Goal: Task Accomplishment & Management: Manage account settings

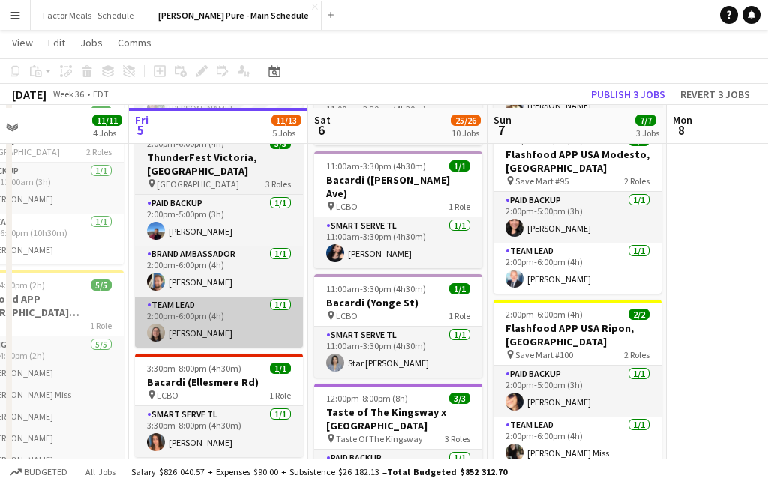
scroll to position [276, 0]
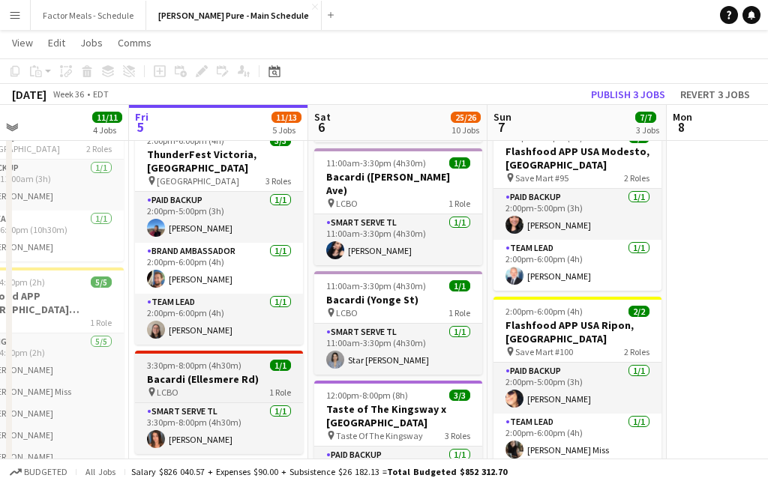
click at [202, 360] on span "3:30pm-8:00pm (4h30m)" at bounding box center [194, 365] width 94 height 11
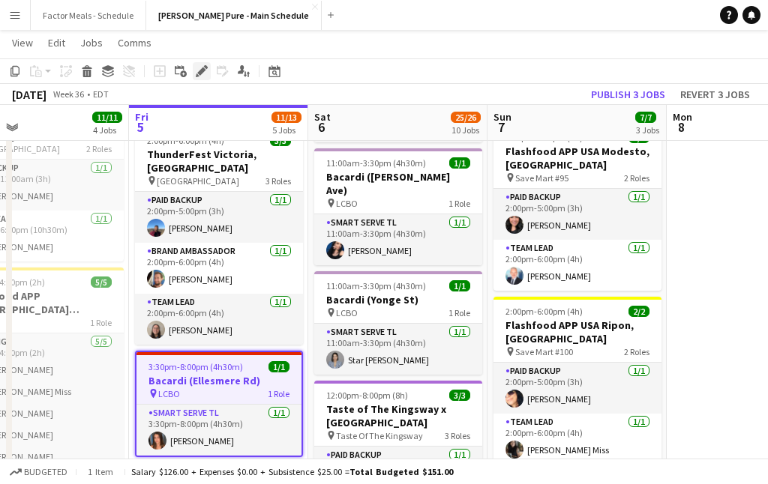
click at [203, 71] on icon at bounding box center [201, 71] width 8 height 8
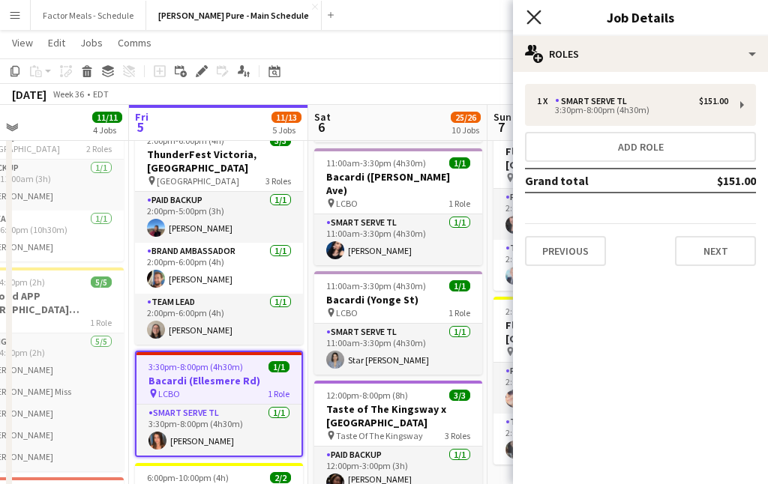
click at [534, 15] on icon at bounding box center [533, 17] width 14 height 14
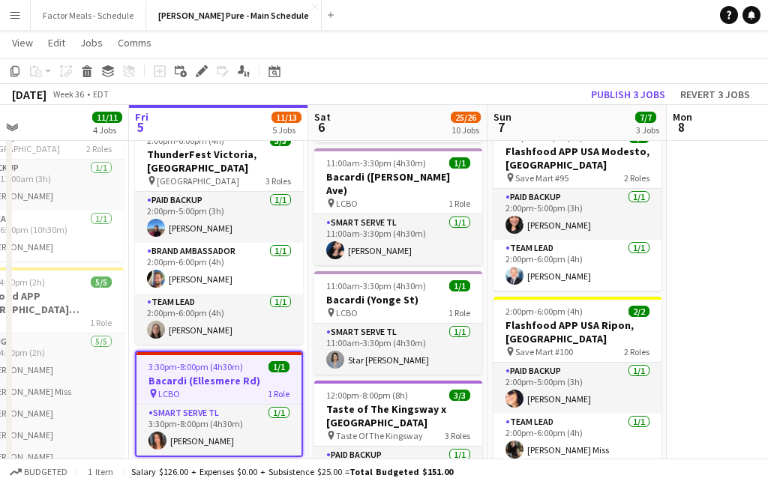
click at [472, 54] on app-page-menu "View Day view expanded Day view collapsed Month view Date picker Jump to [DATE]…" at bounding box center [384, 44] width 768 height 28
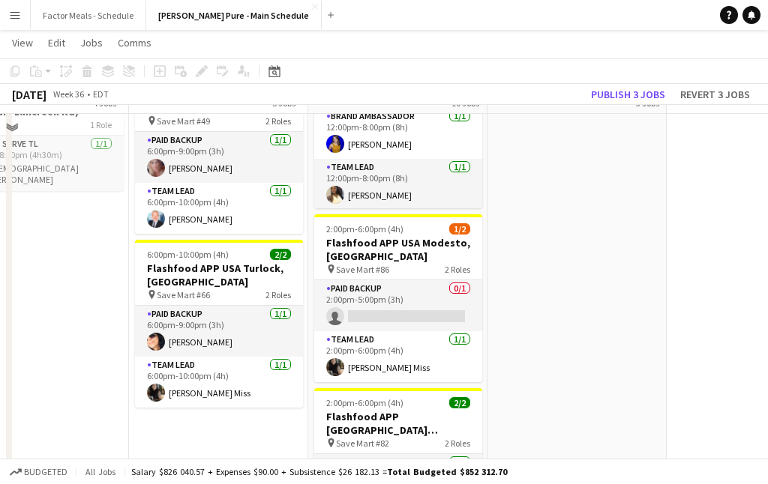
scroll to position [462, 0]
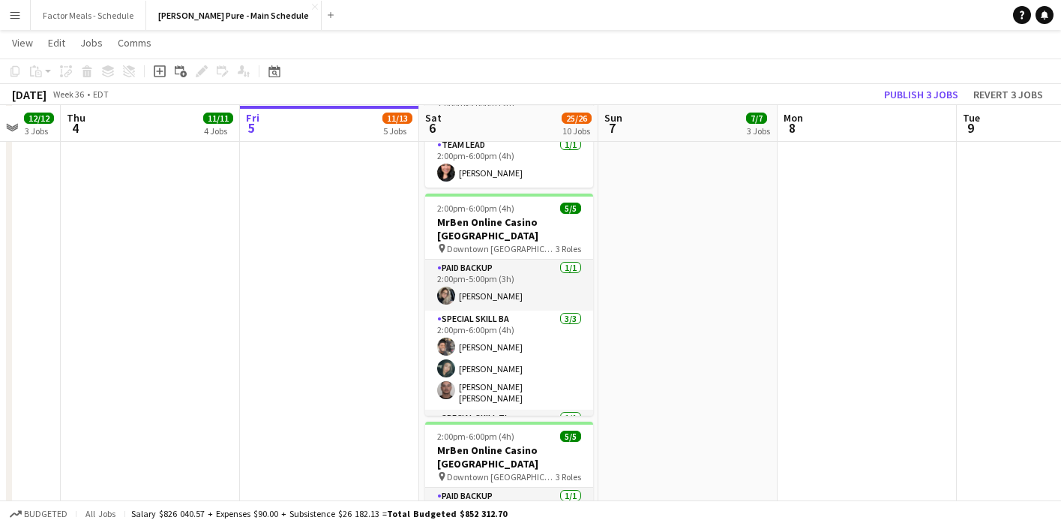
scroll to position [27, 0]
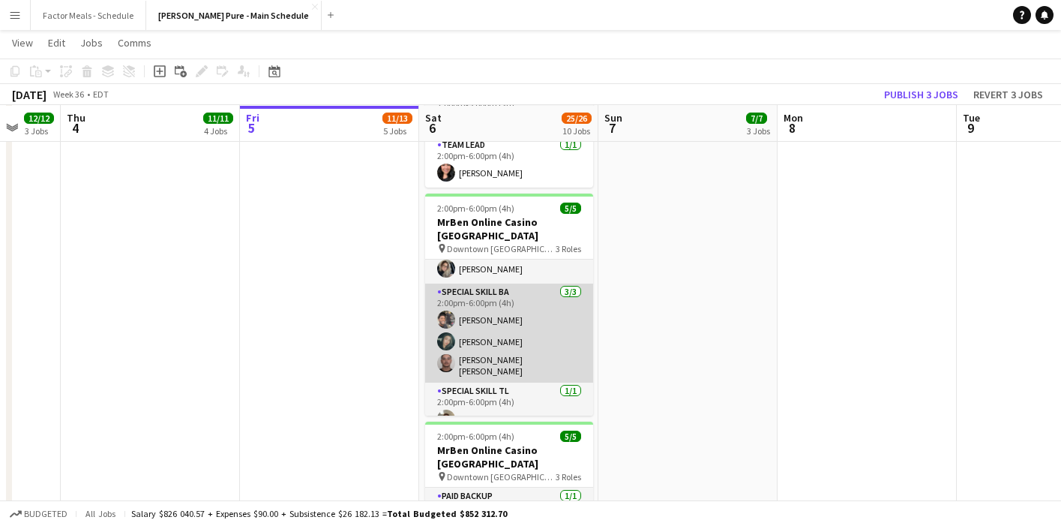
click at [497, 283] on app-card-role "Special Skill BA 3/3 2:00pm-6:00pm (4h) Tristan Dubuisson Assia Naji Jean Carlo…" at bounding box center [509, 332] width 168 height 99
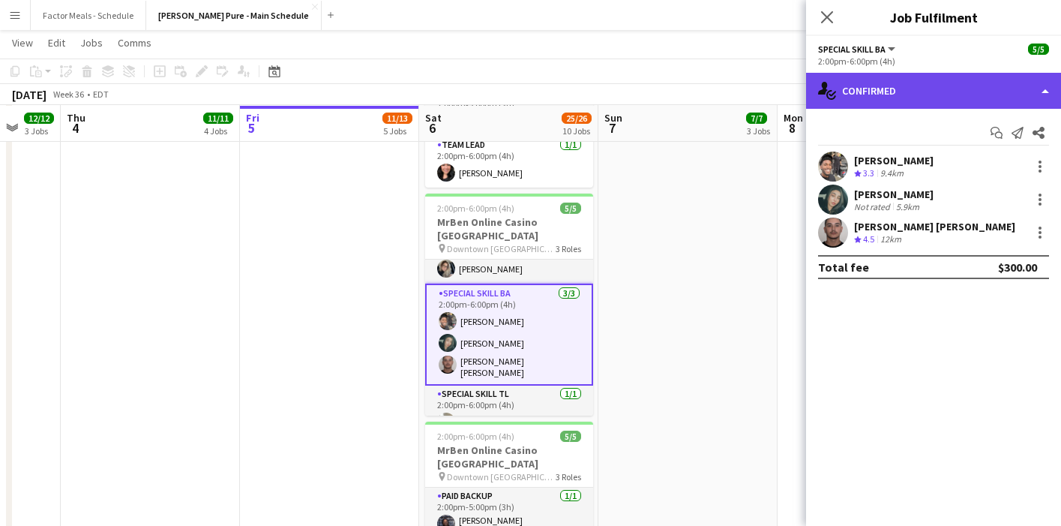
click at [884, 93] on div "single-neutral-actions-check-2 Confirmed" at bounding box center [933, 91] width 255 height 36
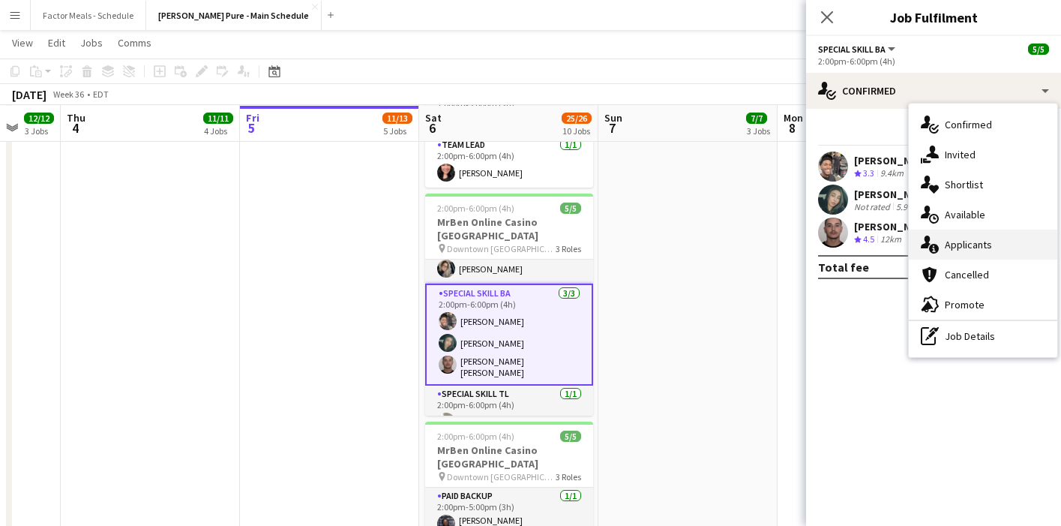
click at [961, 251] on div "single-neutral-actions-information Applicants" at bounding box center [983, 244] width 148 height 30
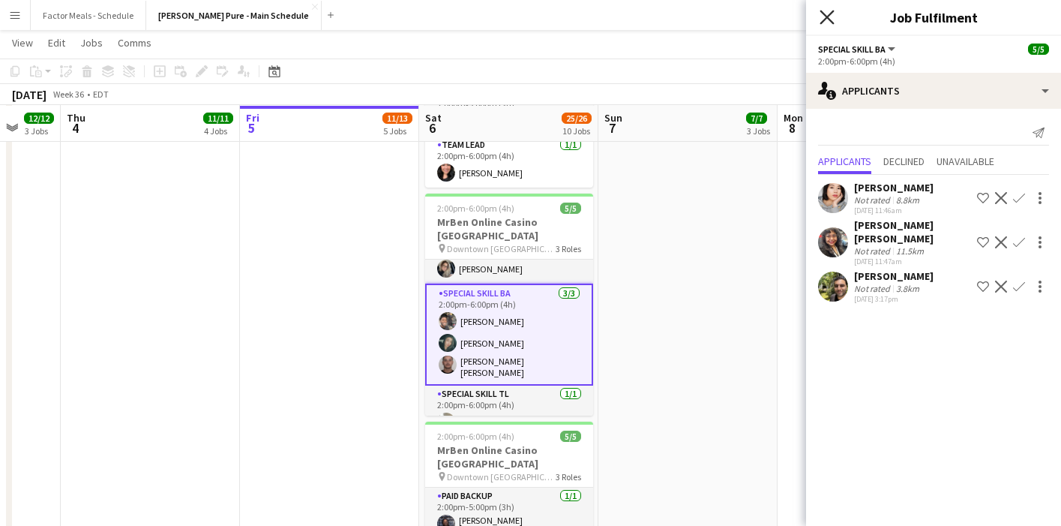
click at [826, 15] on icon at bounding box center [827, 17] width 14 height 14
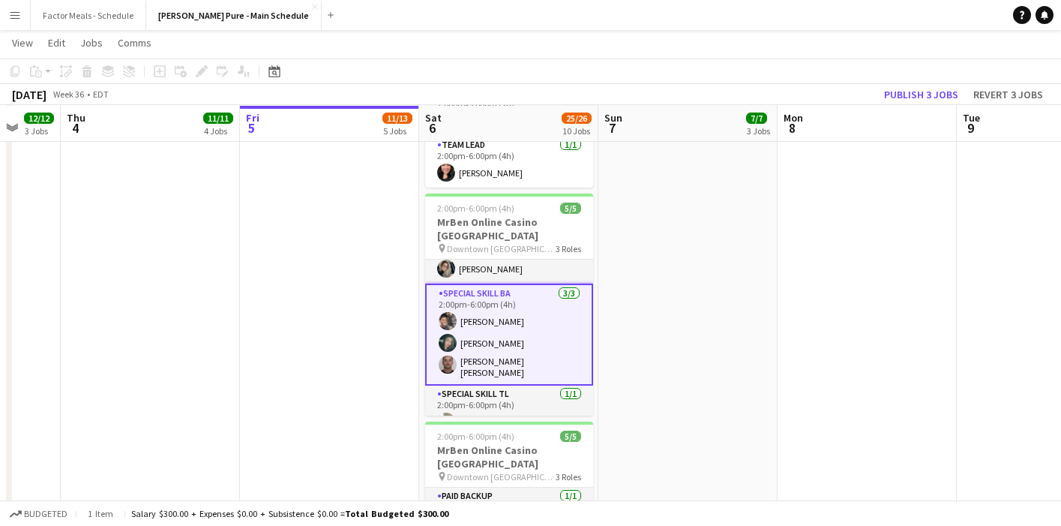
click at [743, 335] on app-date-cell "11:00am-7:00pm (8h) 3/3 Taste of The Kingsway x St. Joseph's Hospital pin Taste…" at bounding box center [687, 15] width 179 height 1773
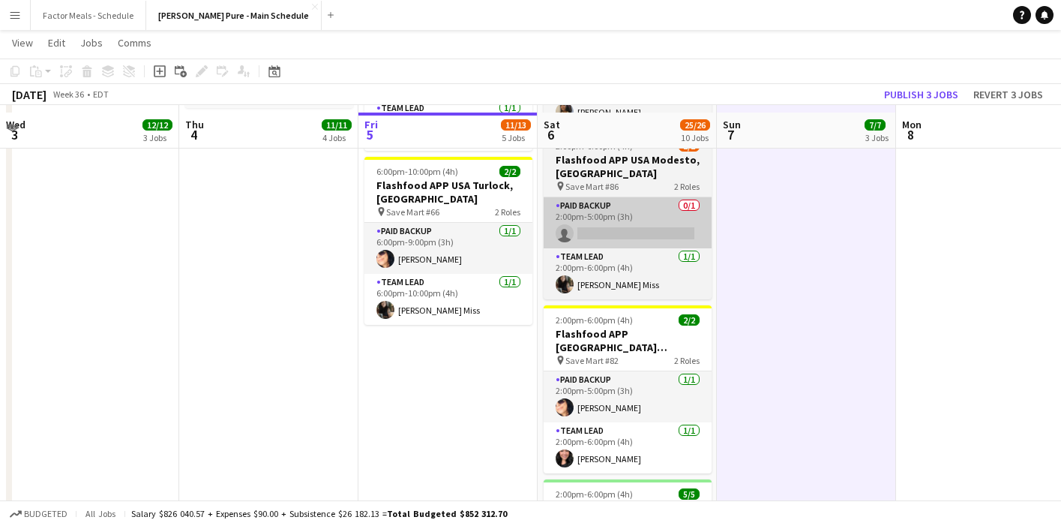
scroll to position [761, 0]
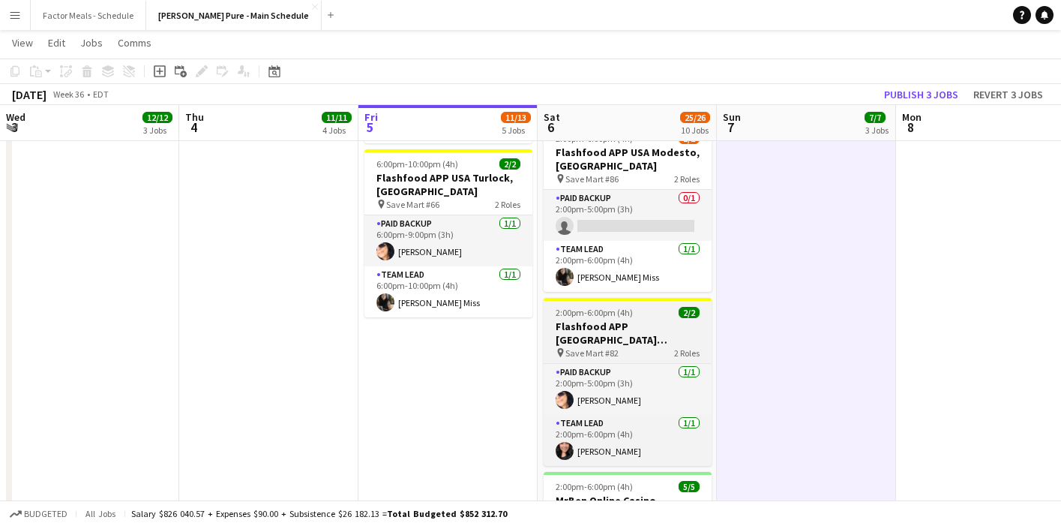
click at [619, 319] on h3 "Flashfood APP [GEOGRAPHIC_DATA] [PERSON_NAME], [GEOGRAPHIC_DATA]" at bounding box center [628, 332] width 168 height 27
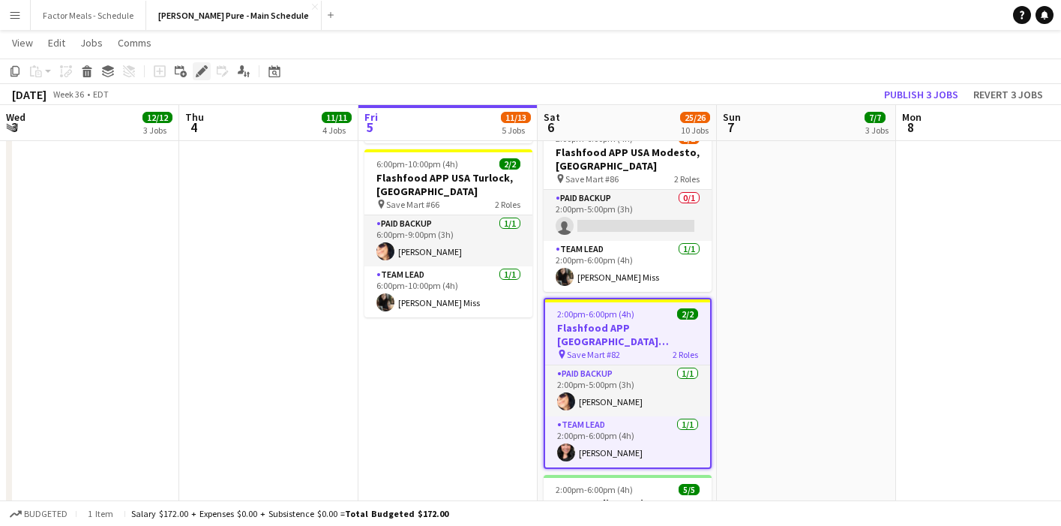
click at [196, 70] on icon "Edit" at bounding box center [202, 71] width 12 height 12
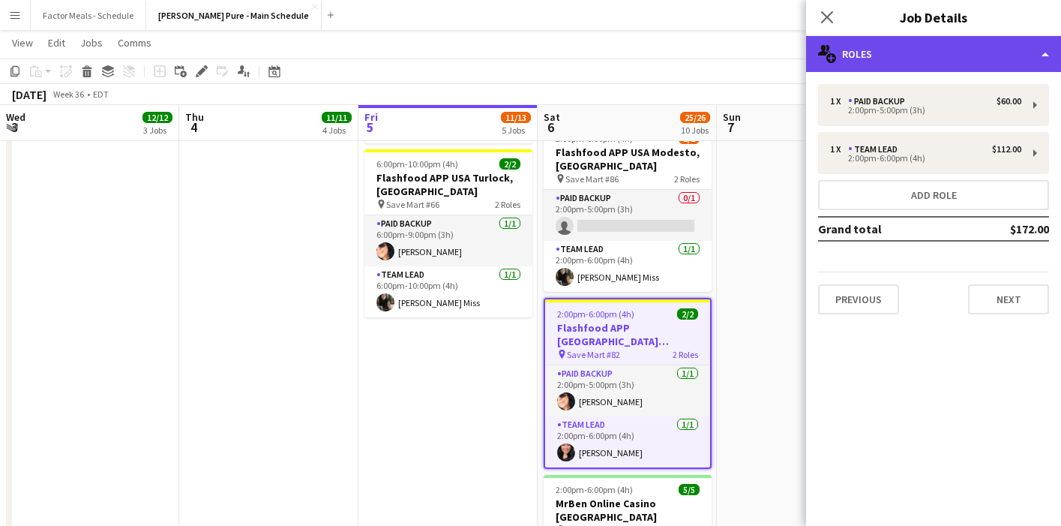
click at [908, 39] on div "multiple-users-add Roles" at bounding box center [933, 54] width 255 height 36
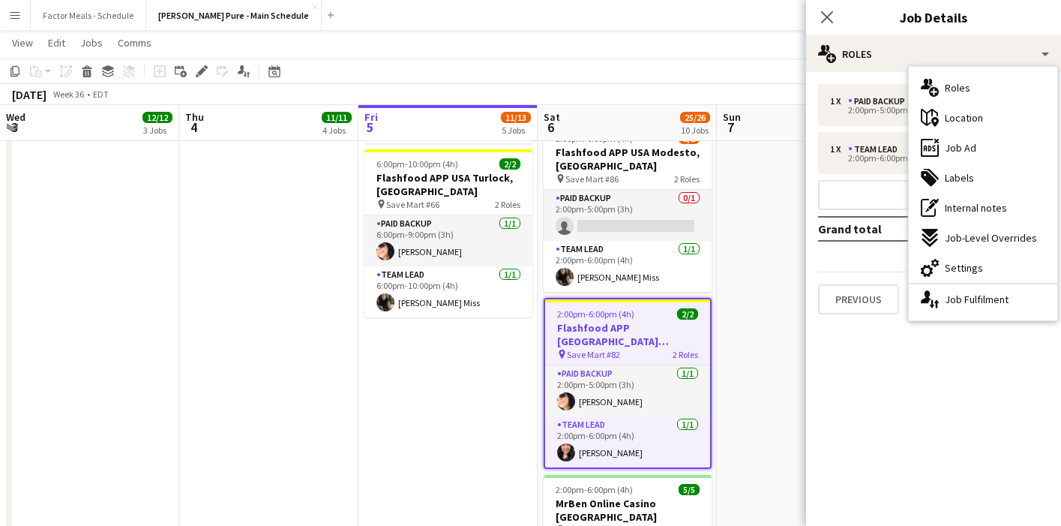
click at [622, 321] on h3 "Flashfood APP [GEOGRAPHIC_DATA] [PERSON_NAME], [GEOGRAPHIC_DATA]" at bounding box center [627, 334] width 165 height 27
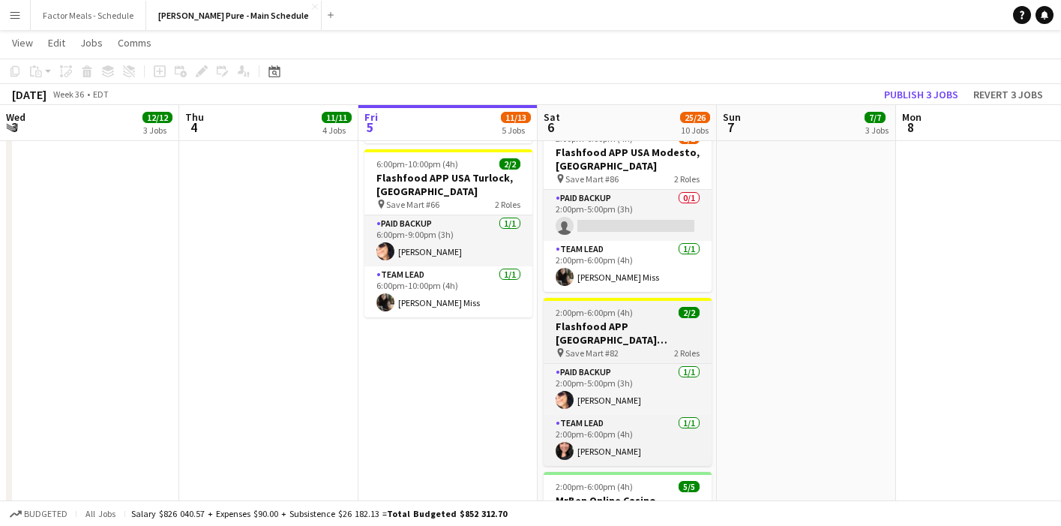
click at [622, 319] on h3 "Flashfood APP [GEOGRAPHIC_DATA] [PERSON_NAME], [GEOGRAPHIC_DATA]" at bounding box center [628, 332] width 168 height 27
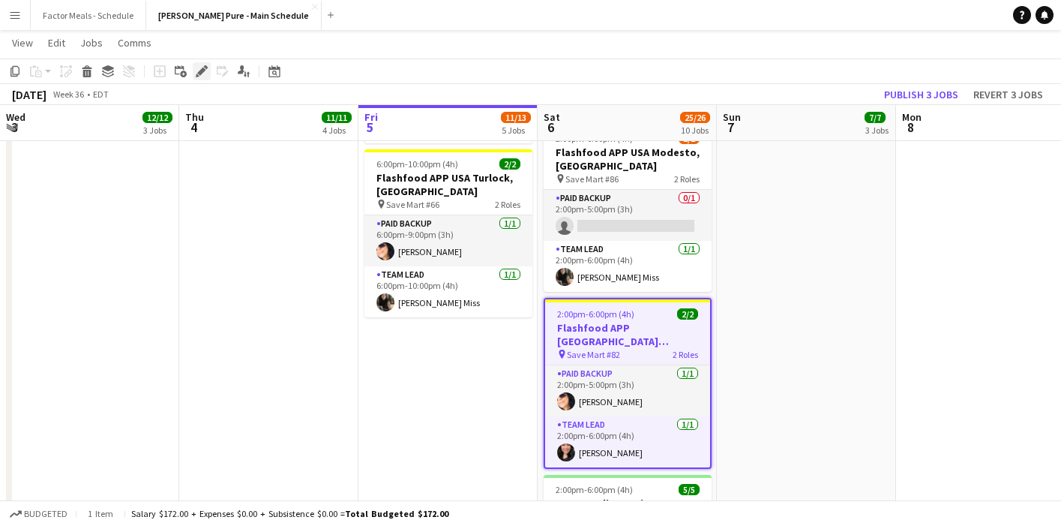
click at [194, 70] on div "Edit" at bounding box center [202, 71] width 18 height 18
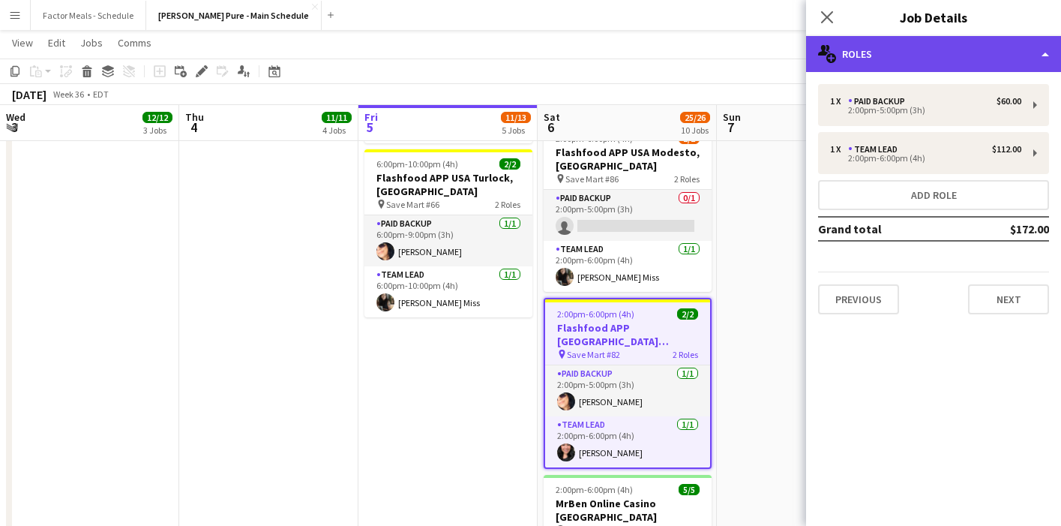
click at [886, 59] on div "multiple-users-add Roles" at bounding box center [933, 54] width 255 height 36
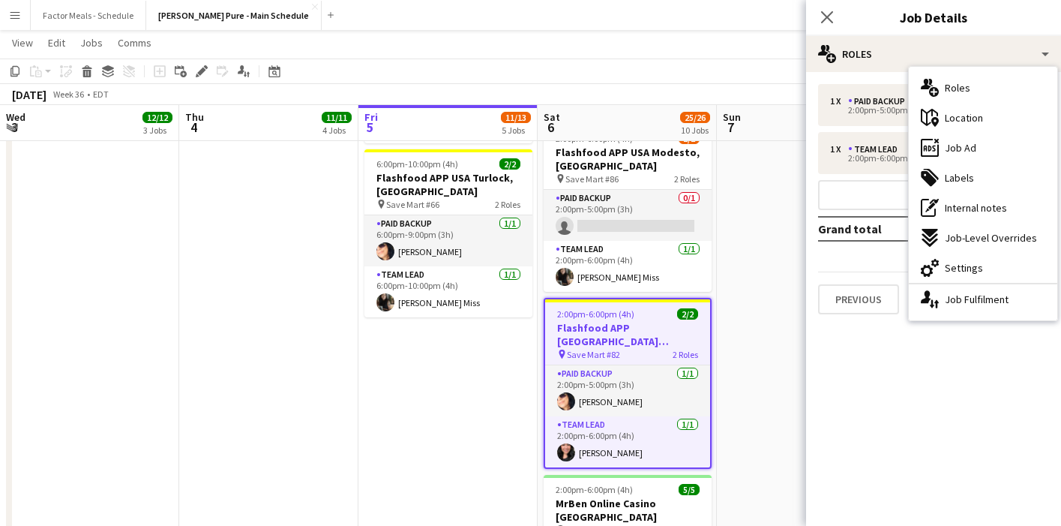
click at [970, 122] on span "Location" at bounding box center [964, 117] width 38 height 13
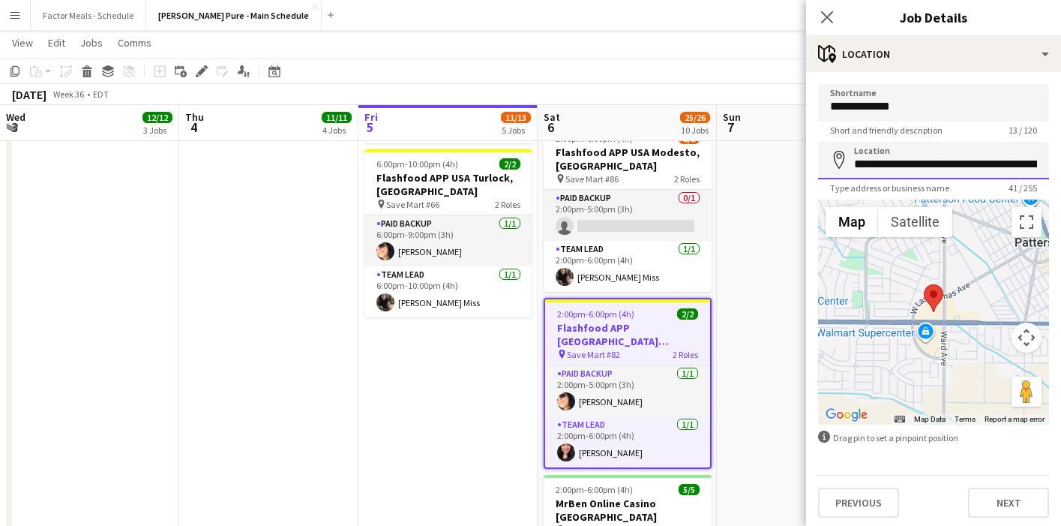
click at [934, 169] on input "**********" at bounding box center [933, 160] width 231 height 37
type input "**********"
click at [828, 13] on icon "Close pop-in" at bounding box center [827, 17] width 14 height 14
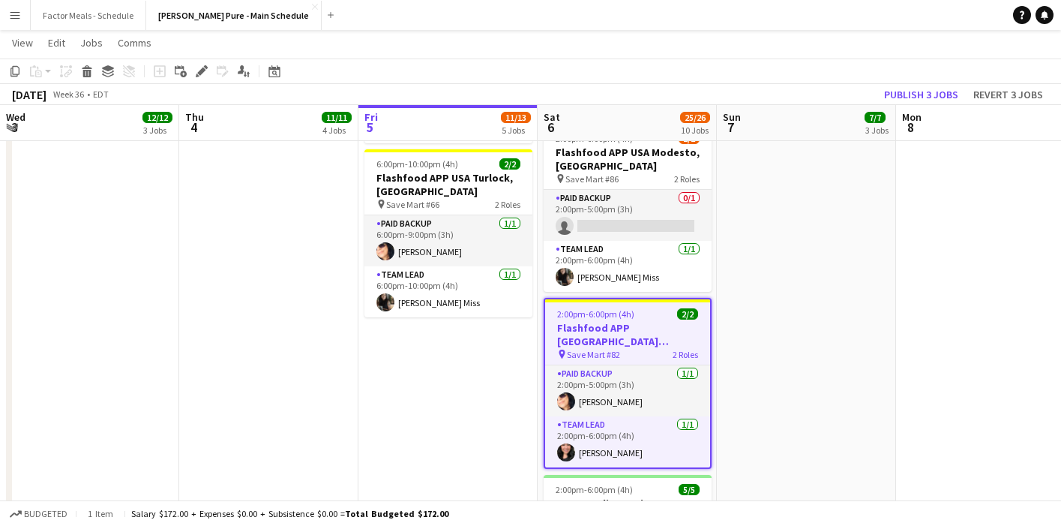
click at [832, 256] on app-date-cell "11:00am-7:00pm (8h) 3/3 Taste of The Kingsway x St. Joseph's Hospital pin Taste…" at bounding box center [806, 293] width 179 height 1773
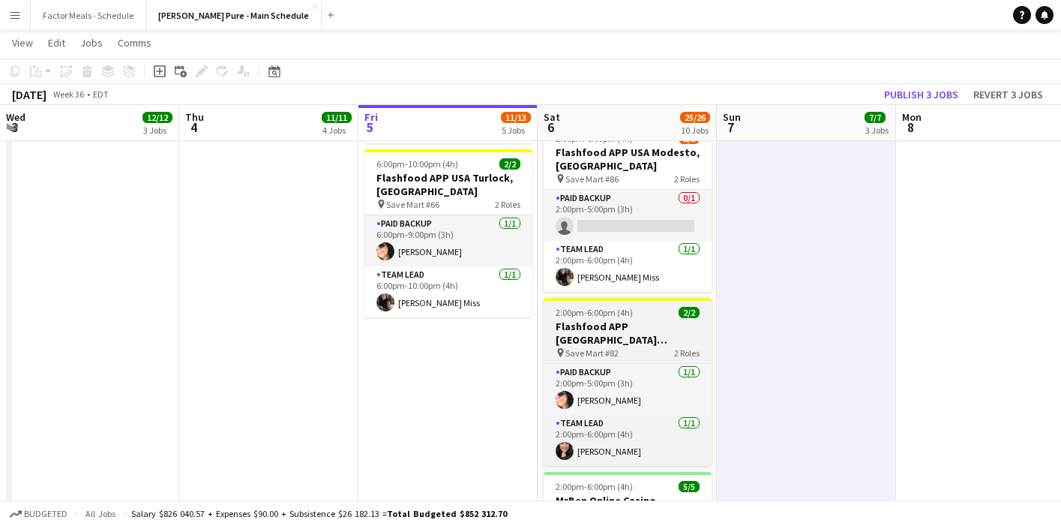
click at [589, 319] on h3 "Flashfood APP [GEOGRAPHIC_DATA] [PERSON_NAME], [GEOGRAPHIC_DATA]" at bounding box center [628, 332] width 168 height 27
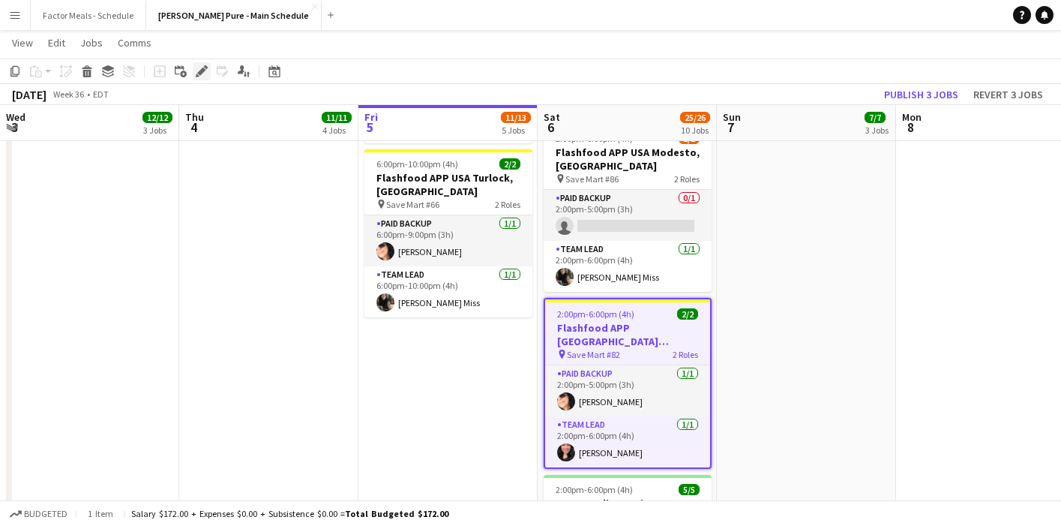
click at [197, 73] on icon at bounding box center [201, 71] width 8 height 8
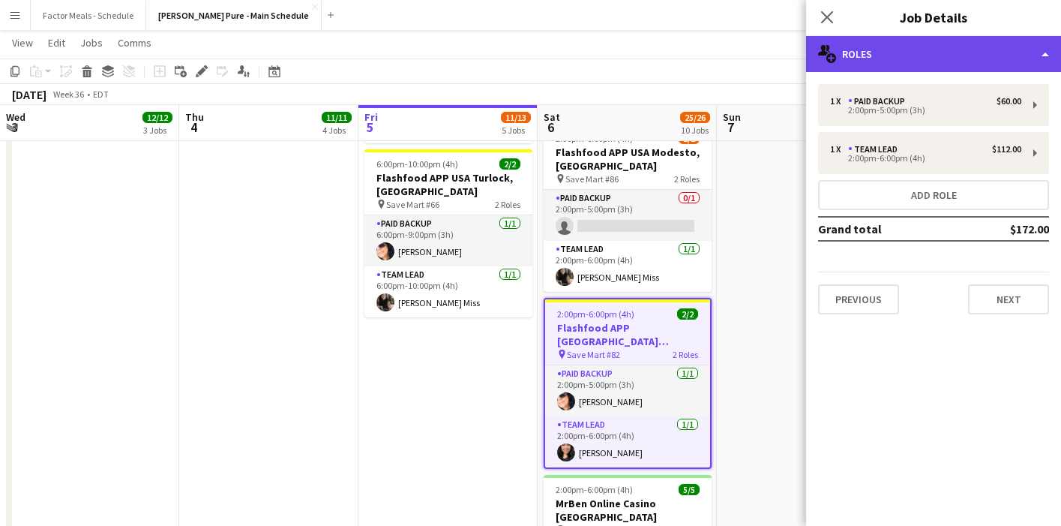
click at [928, 51] on div "multiple-users-add Roles" at bounding box center [933, 54] width 255 height 36
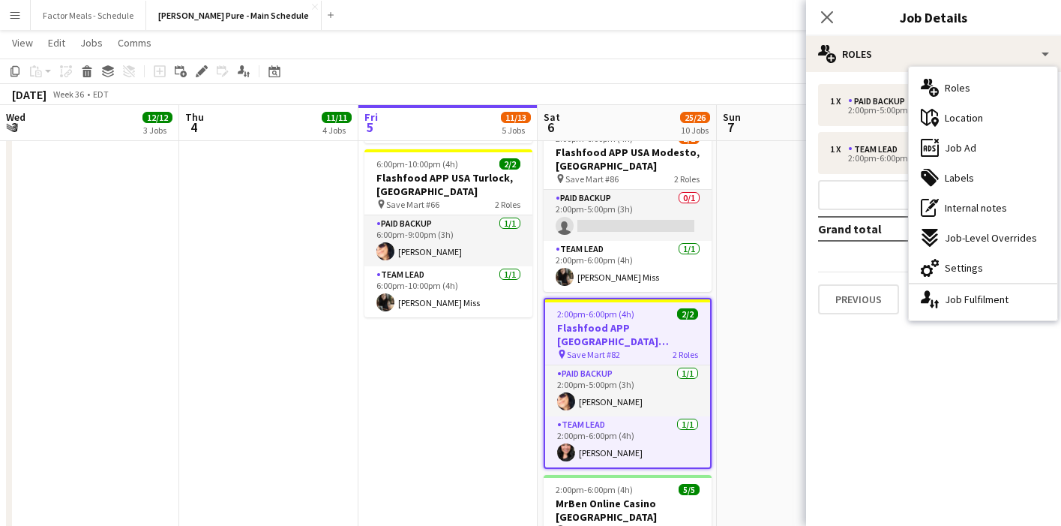
click at [967, 119] on span "Location" at bounding box center [964, 117] width 38 height 13
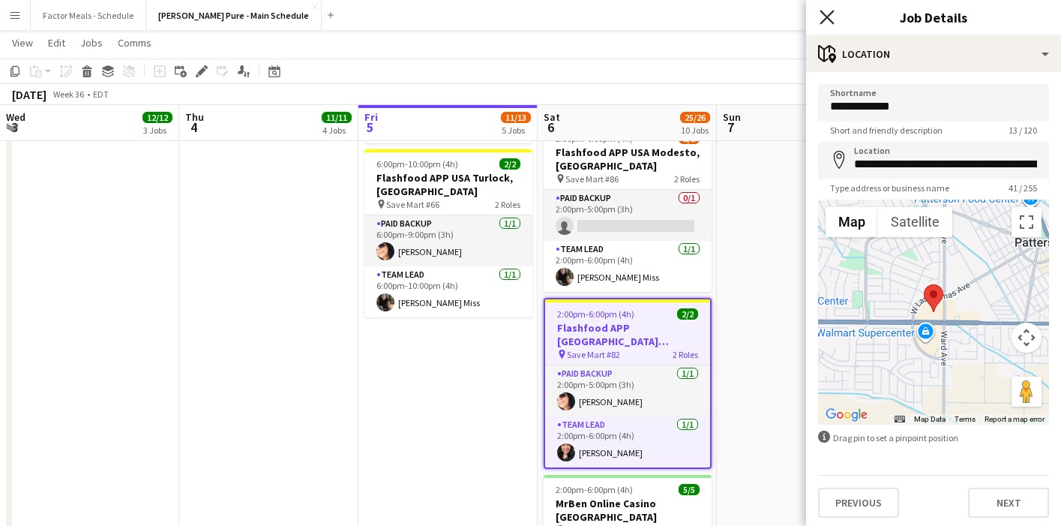
click at [821, 19] on icon "Close pop-in" at bounding box center [827, 17] width 14 height 14
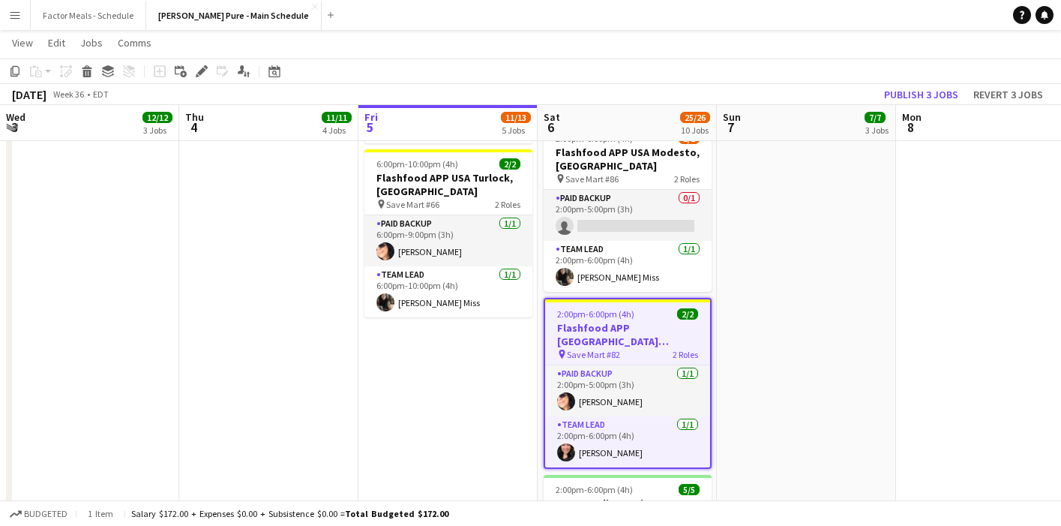
click at [772, 73] on app-toolbar "Copy Paste Paste Command V Paste with crew Command Shift V Paste linked Job Del…" at bounding box center [530, 70] width 1061 height 25
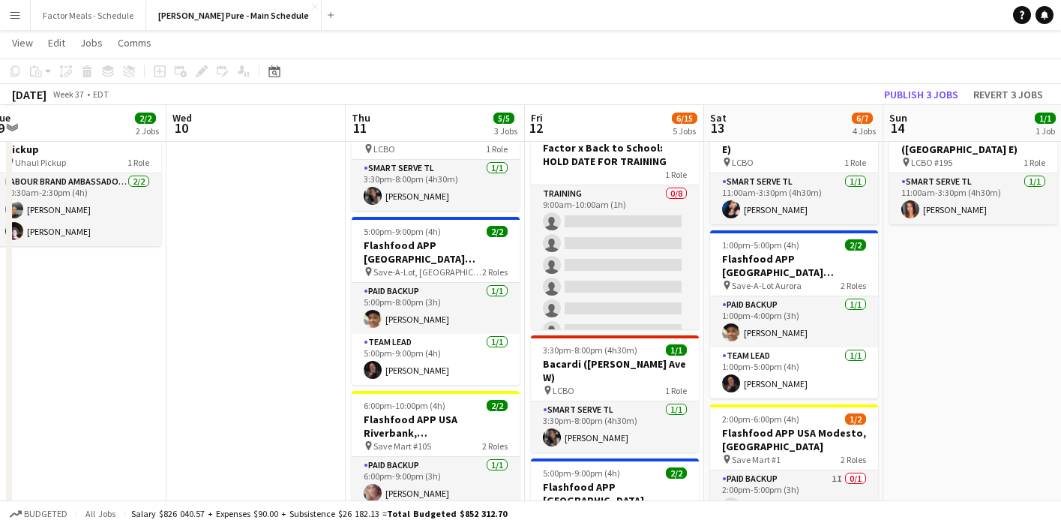
scroll to position [0, 361]
